Goal: Find specific page/section

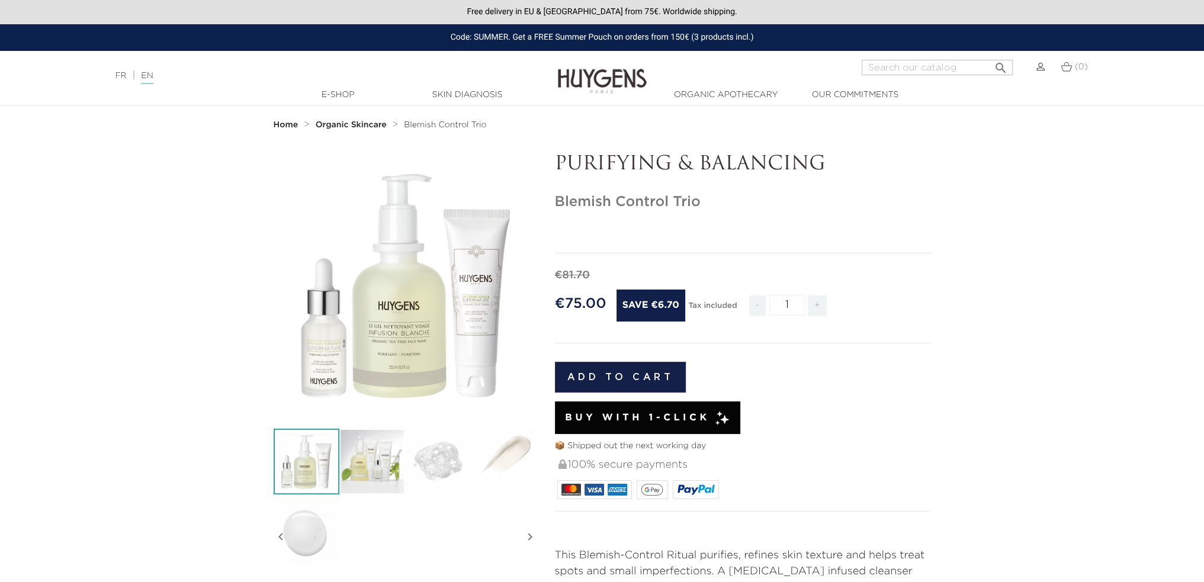
click at [364, 471] on img at bounding box center [372, 462] width 66 height 66
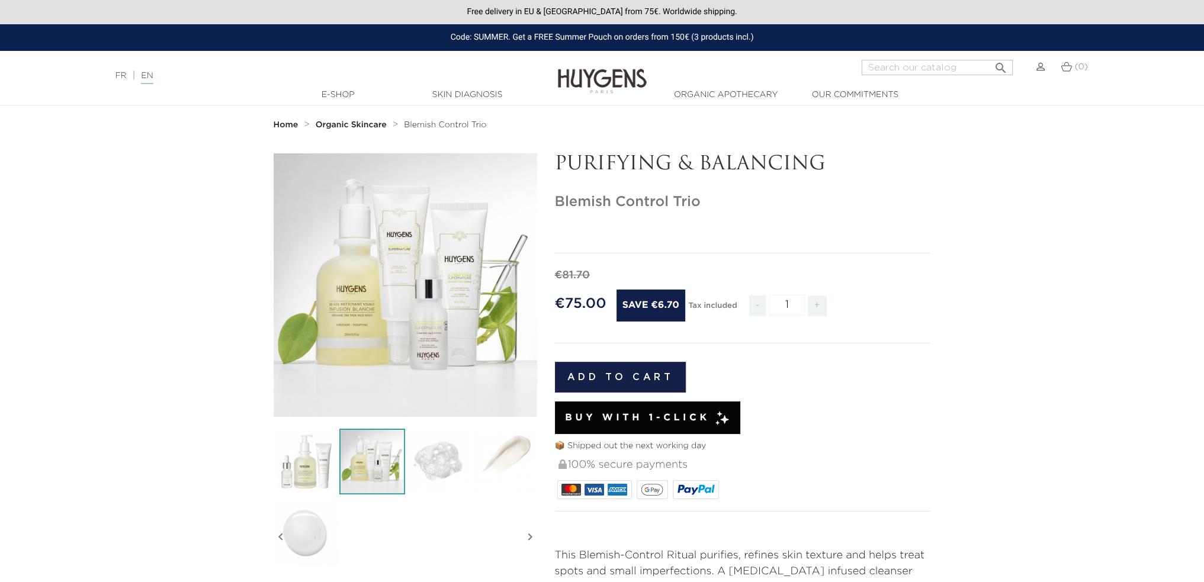
click at [429, 303] on icon "" at bounding box center [404, 285] width 59 height 59
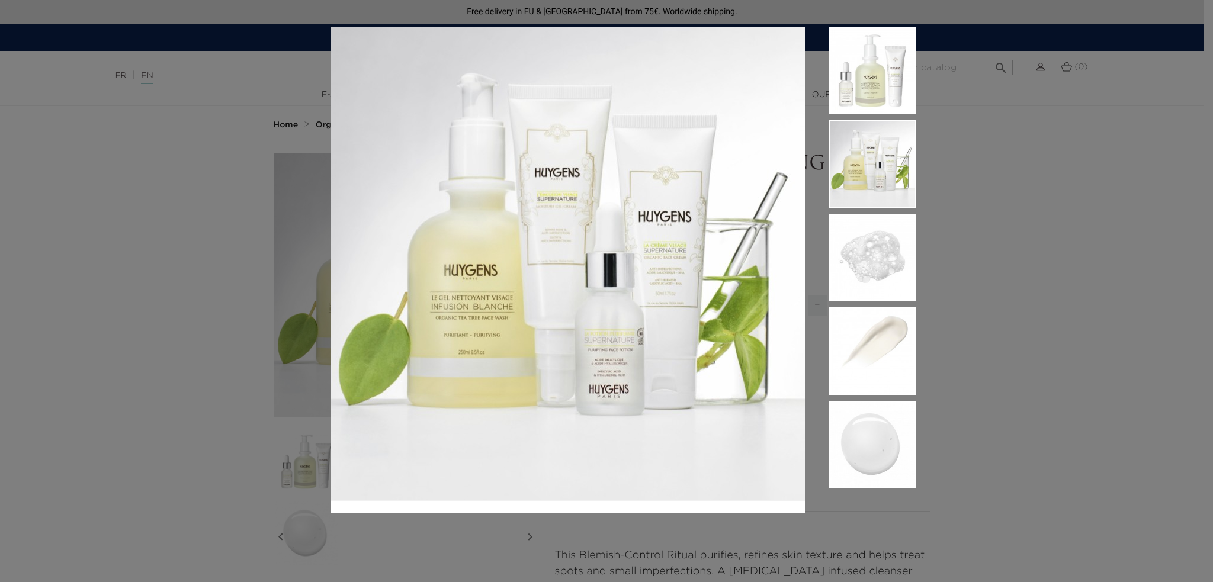
click at [551, 198] on img at bounding box center [568, 264] width 474 height 474
click at [999, 127] on div at bounding box center [606, 291] width 1213 height 582
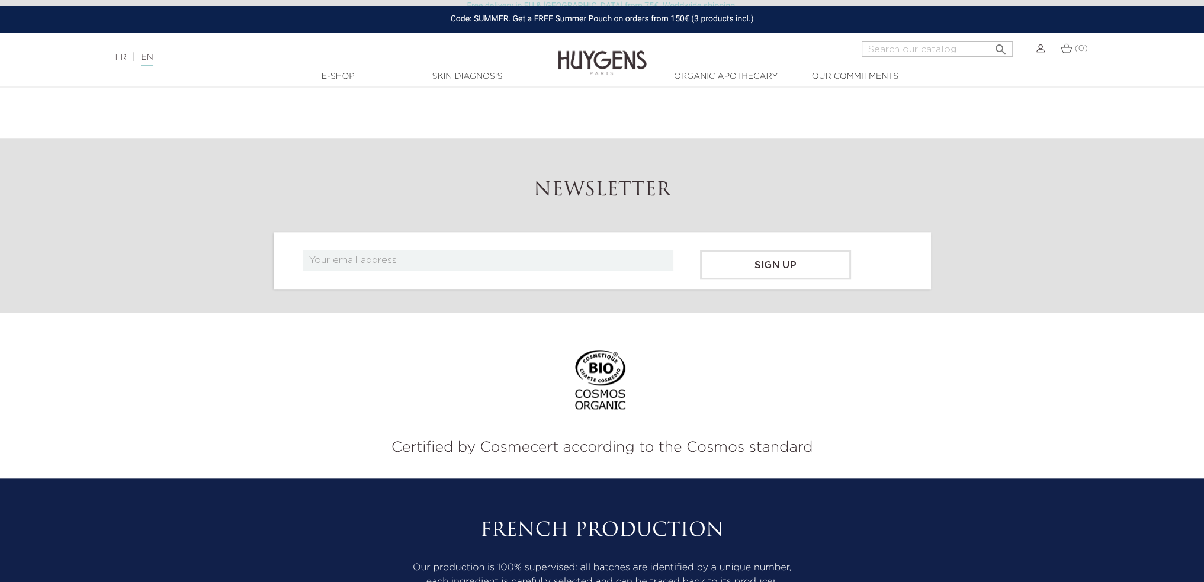
scroll to position [1927, 0]
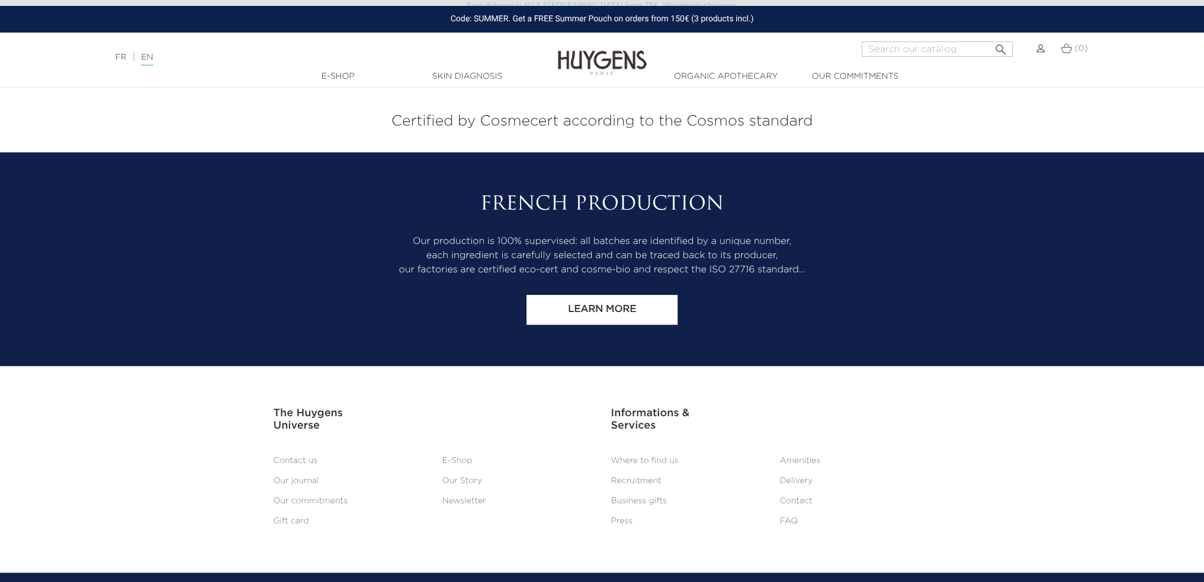
drag, startPoint x: 1015, startPoint y: 189, endPoint x: 1004, endPoint y: 474, distance: 285.6
click at [668, 456] on link "Where to find us" at bounding box center [644, 460] width 67 height 8
click at [669, 456] on link "Where to find us" at bounding box center [644, 460] width 67 height 8
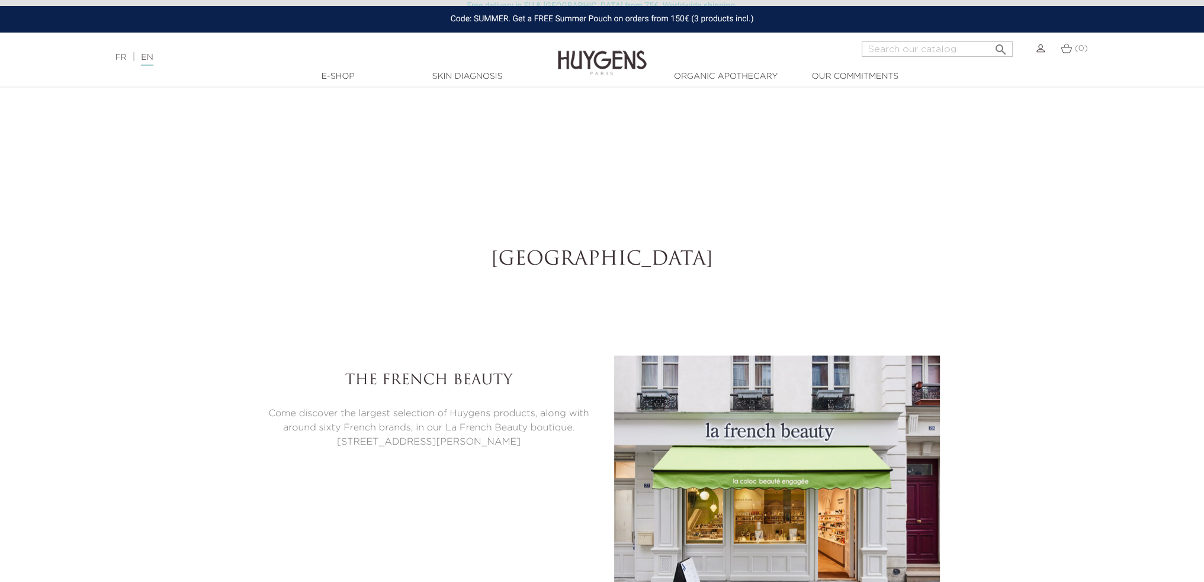
select select "FR"
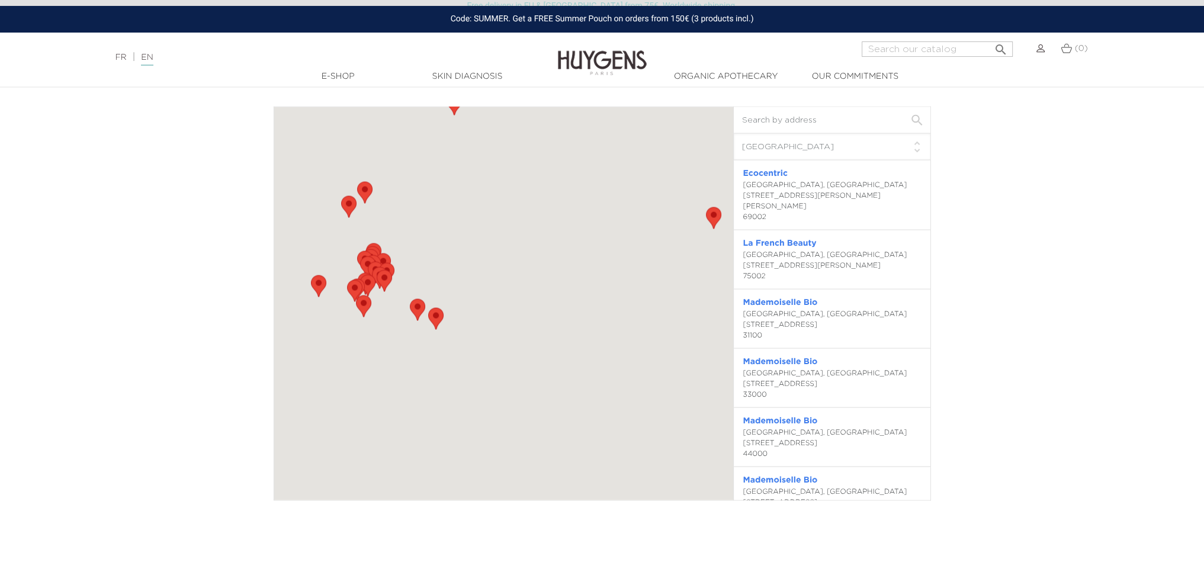
scroll to position [3494, 0]
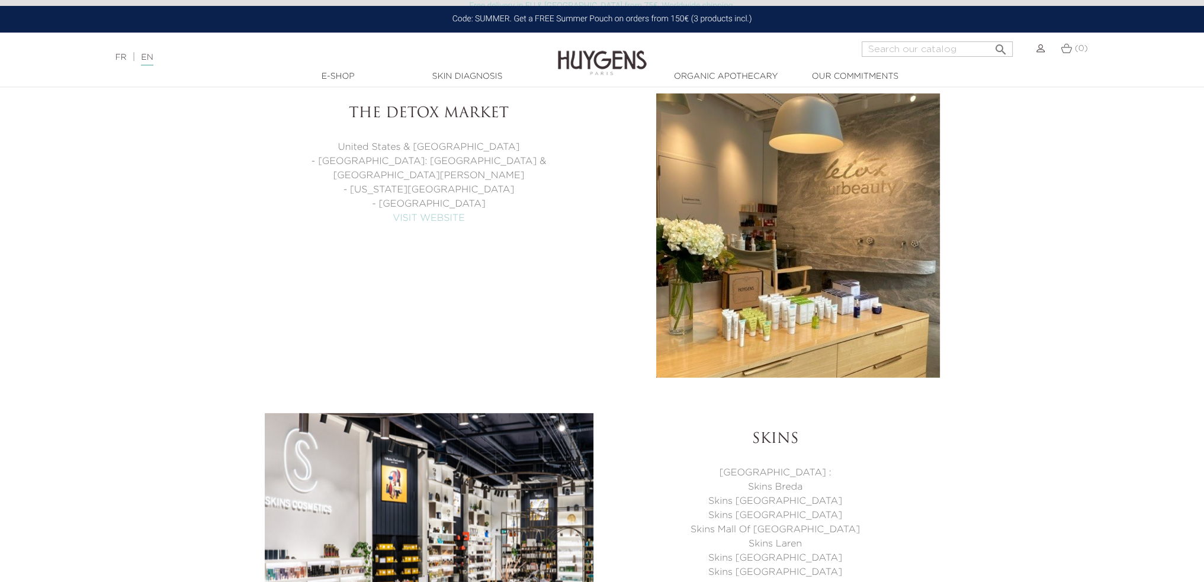
scroll to position [4974, 0]
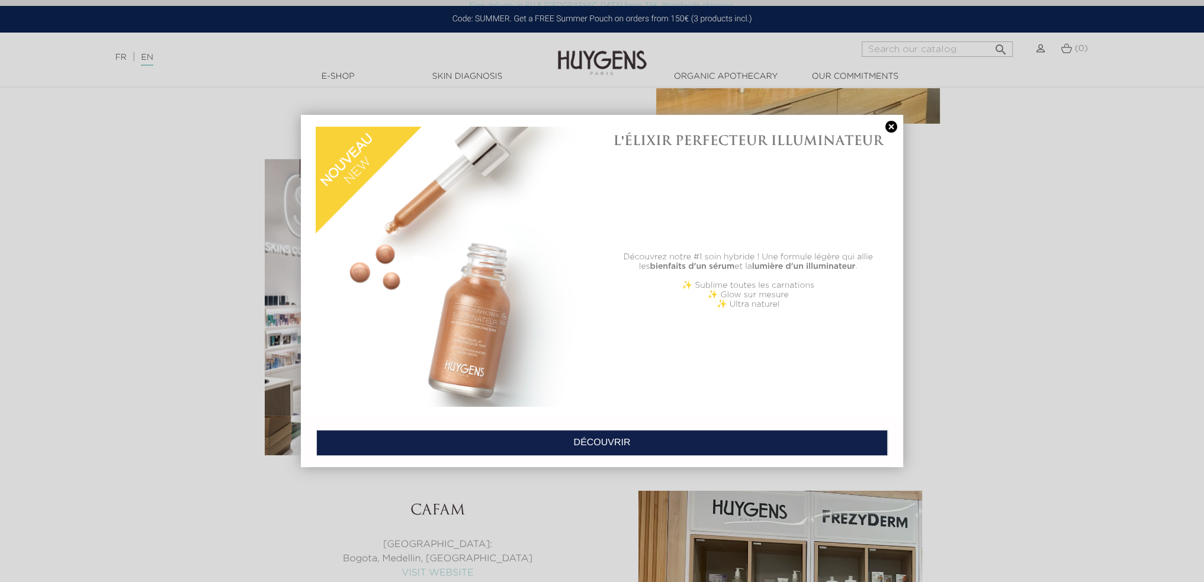
click at [887, 124] on link at bounding box center [891, 127] width 17 height 12
